Goal: Task Accomplishment & Management: Complete application form

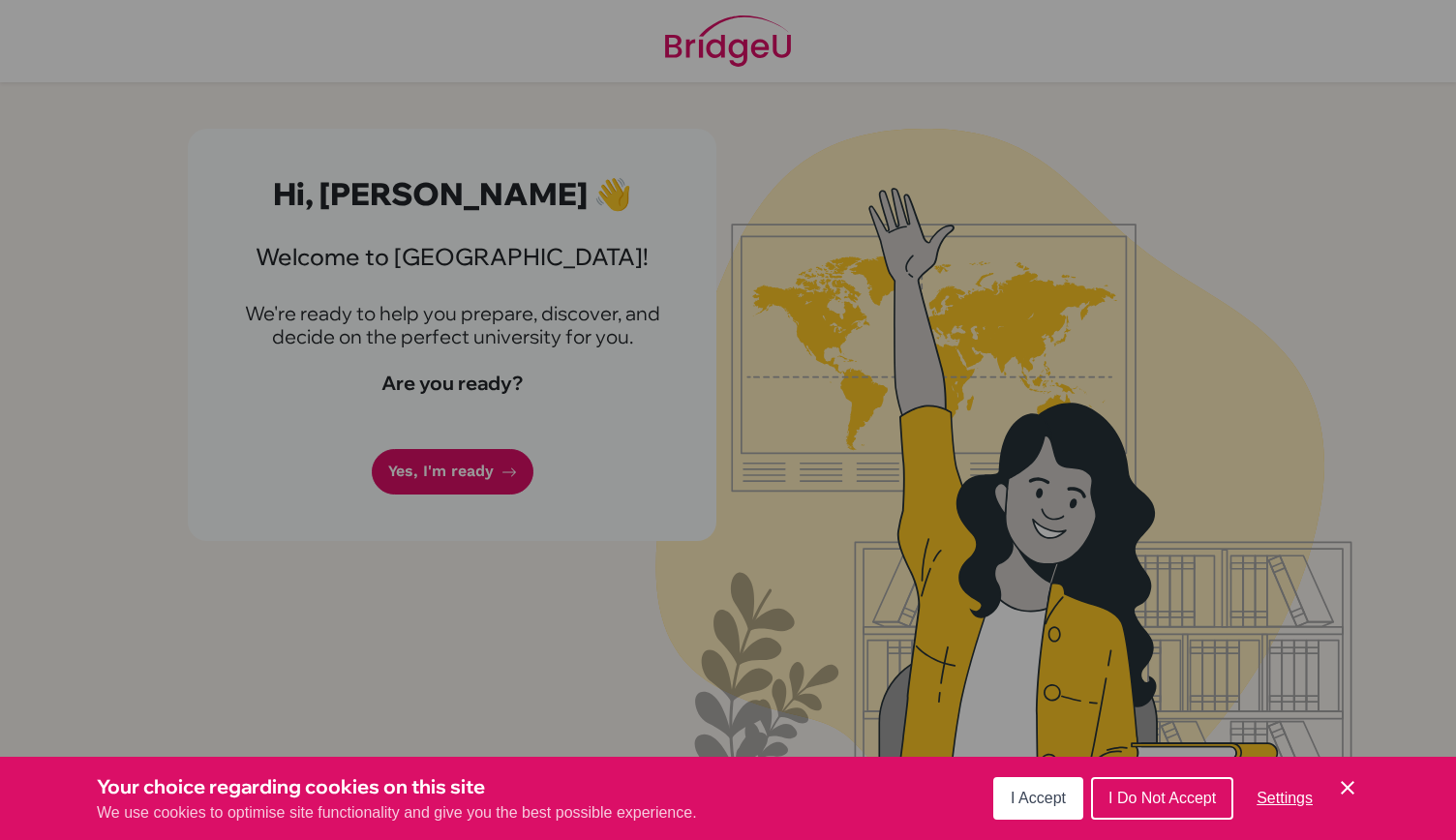
click at [1061, 813] on button "I Accept" at bounding box center [1038, 798] width 90 height 42
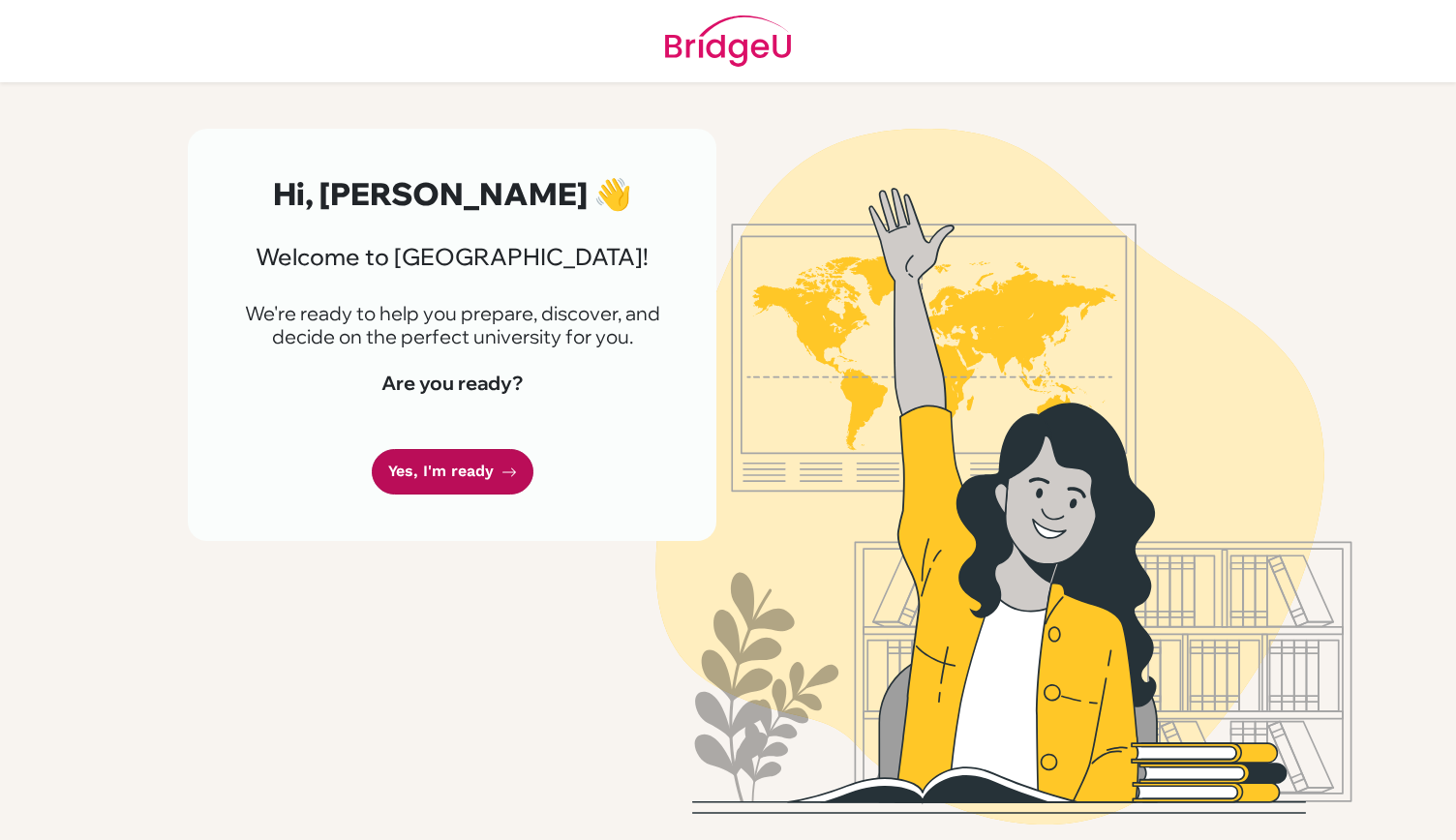
click at [486, 470] on link "Yes, I'm ready" at bounding box center [452, 471] width 162 height 45
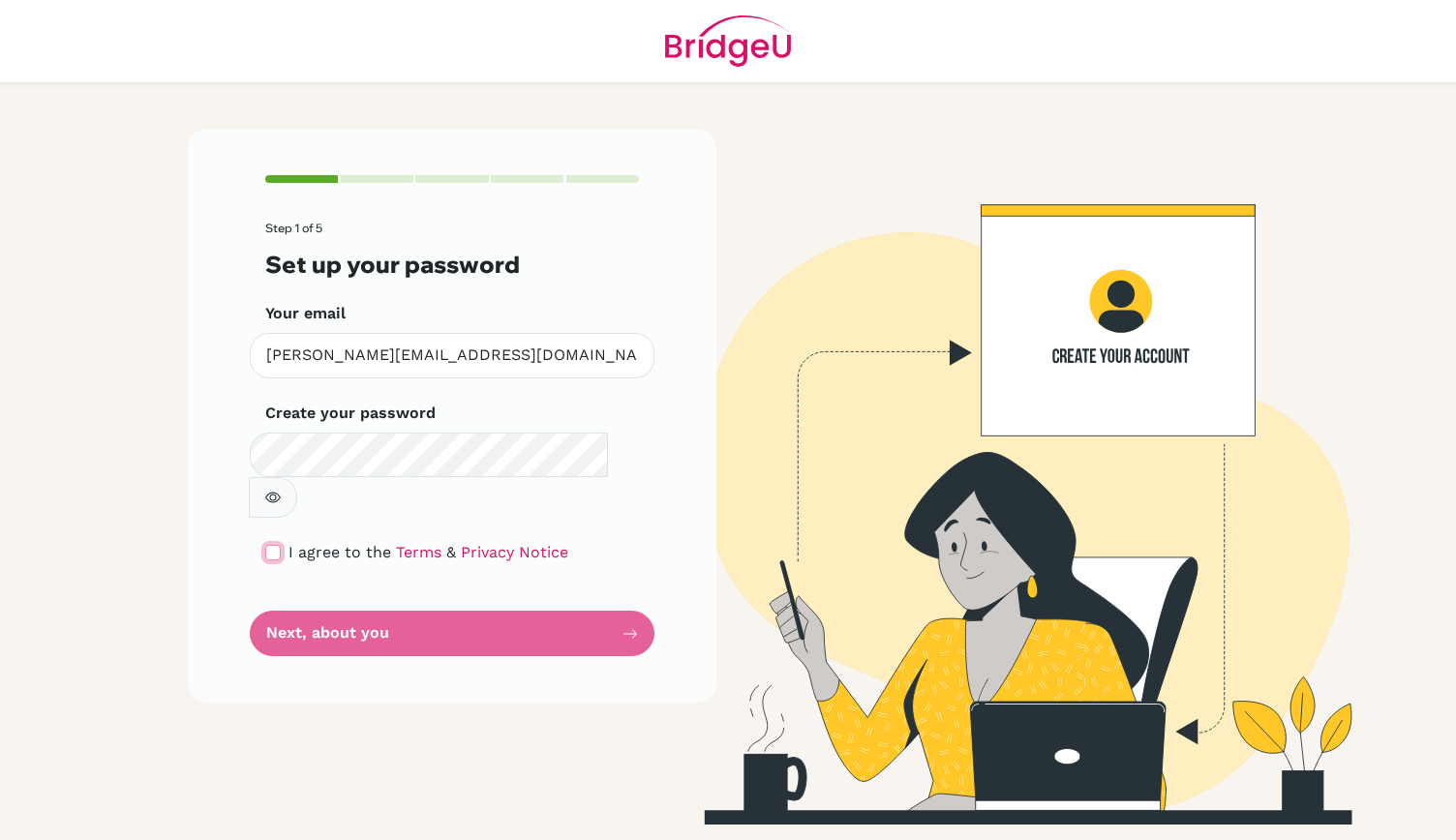
click at [271, 545] on input "checkbox" at bounding box center [274, 553] width 16 height 16
checkbox input "true"
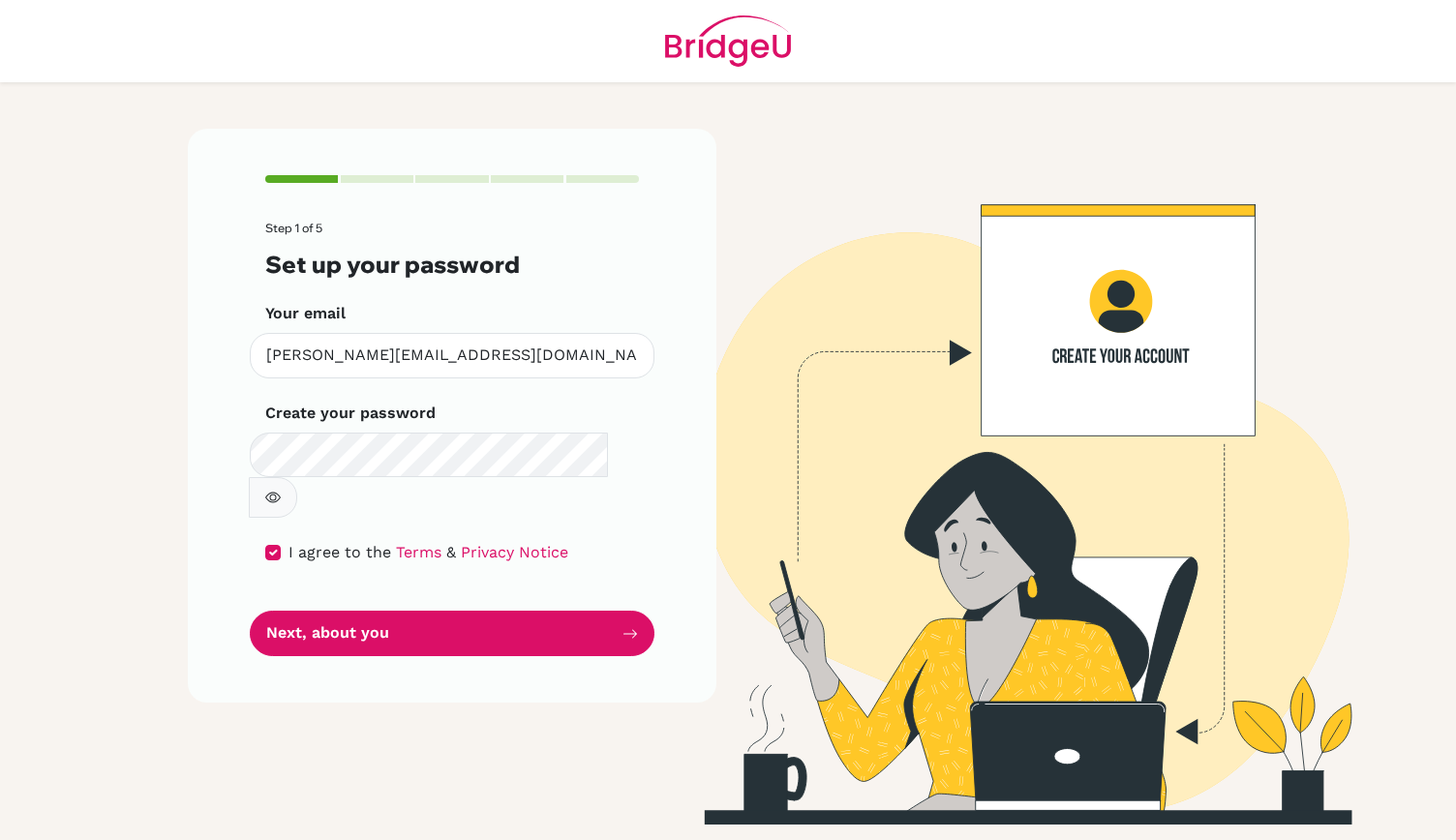
click at [280, 493] on icon "button" at bounding box center [274, 498] width 16 height 11
click at [297, 611] on button "Next, about you" at bounding box center [452, 633] width 405 height 45
